Goal: Find specific page/section

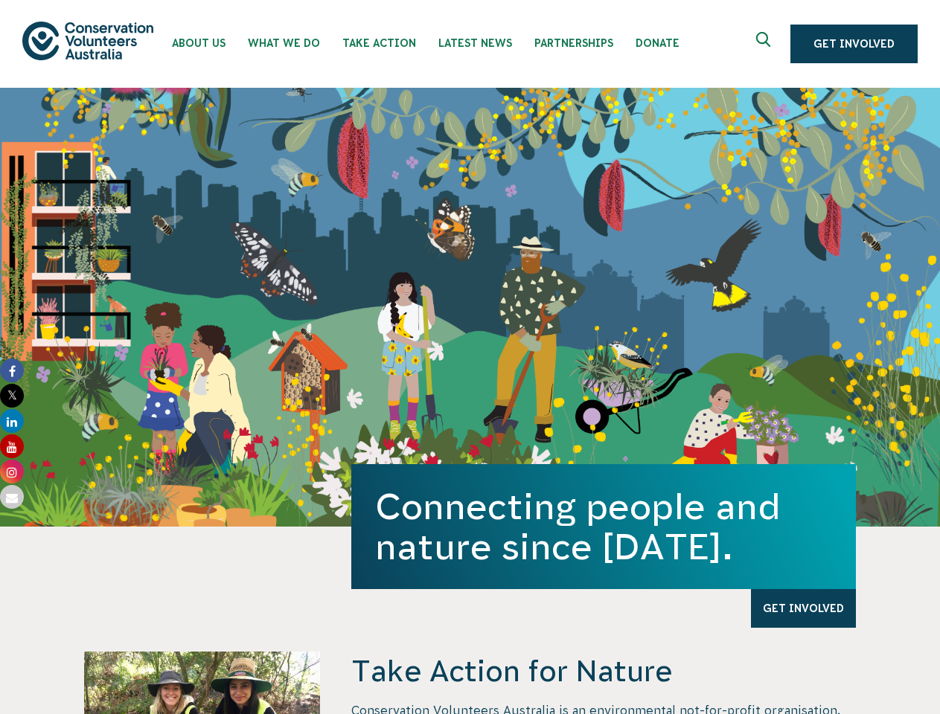
click at [470, 357] on div "Connecting people and nature since 1982. Get Involved" at bounding box center [470, 307] width 940 height 439
click at [767, 44] on icon "Expand search box" at bounding box center [765, 43] width 19 height 22
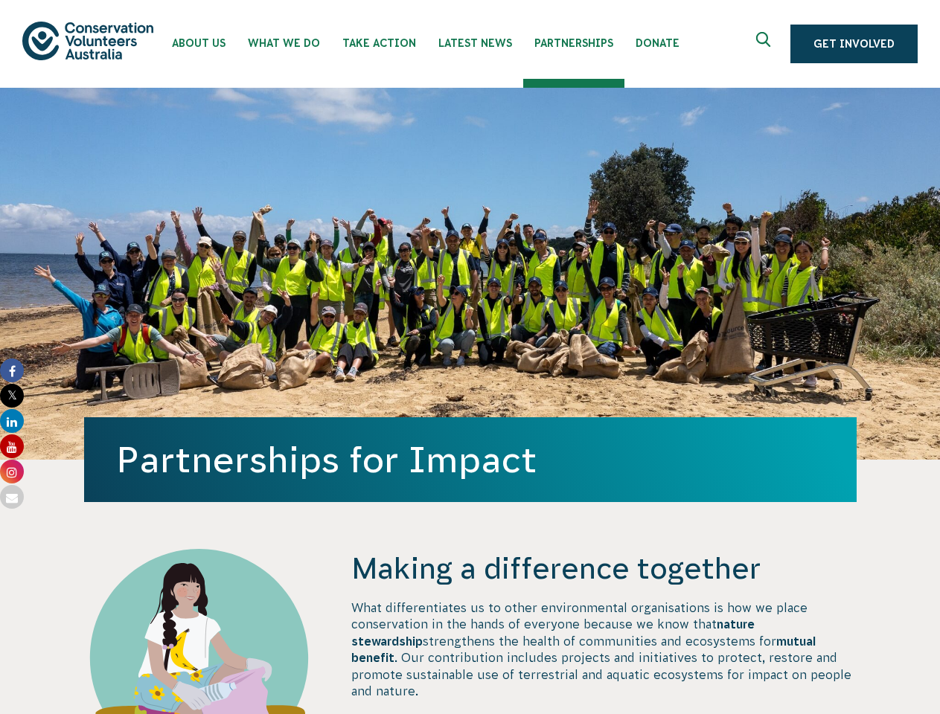
click at [470, 357] on div "Partnerships for Impact" at bounding box center [470, 274] width 772 height 372
click at [767, 44] on icon "Expand search box" at bounding box center [765, 43] width 19 height 22
